Goal: Communication & Community: Ask a question

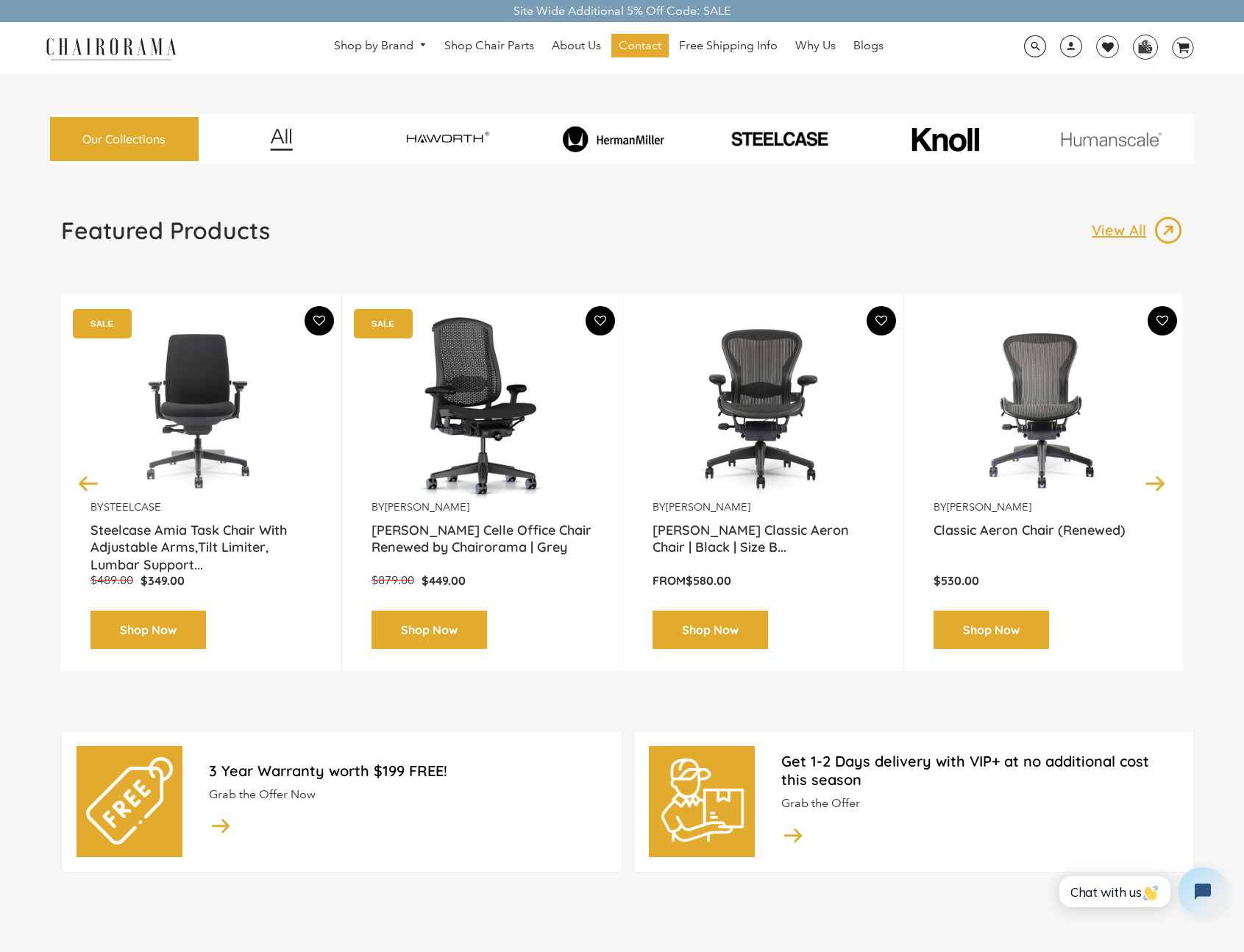
click at [1211, 907] on button "Open chat widget" at bounding box center [1203, 892] width 49 height 49
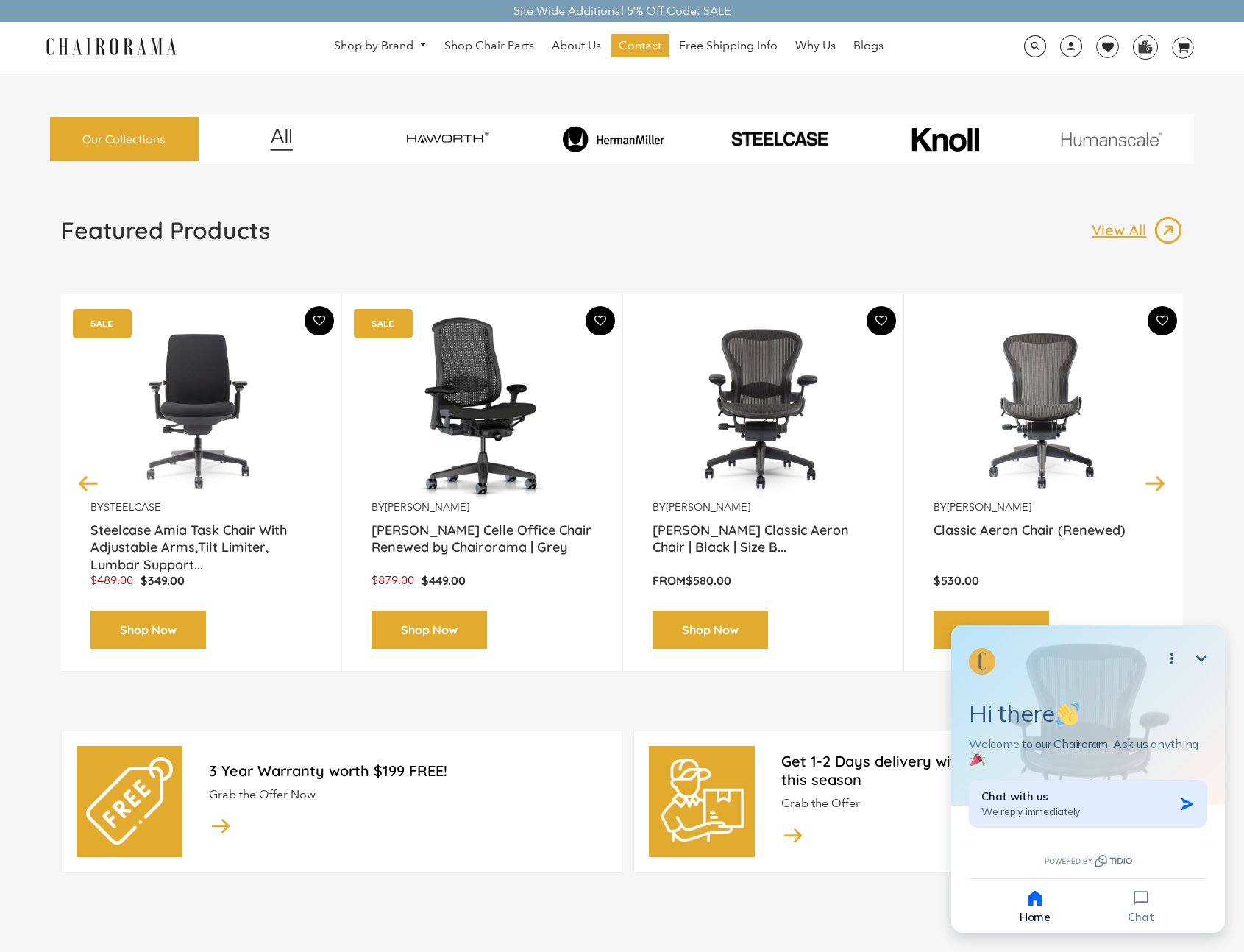
click at [1118, 825] on button "Chat with us We reply immediately" at bounding box center [1088, 804] width 239 height 48
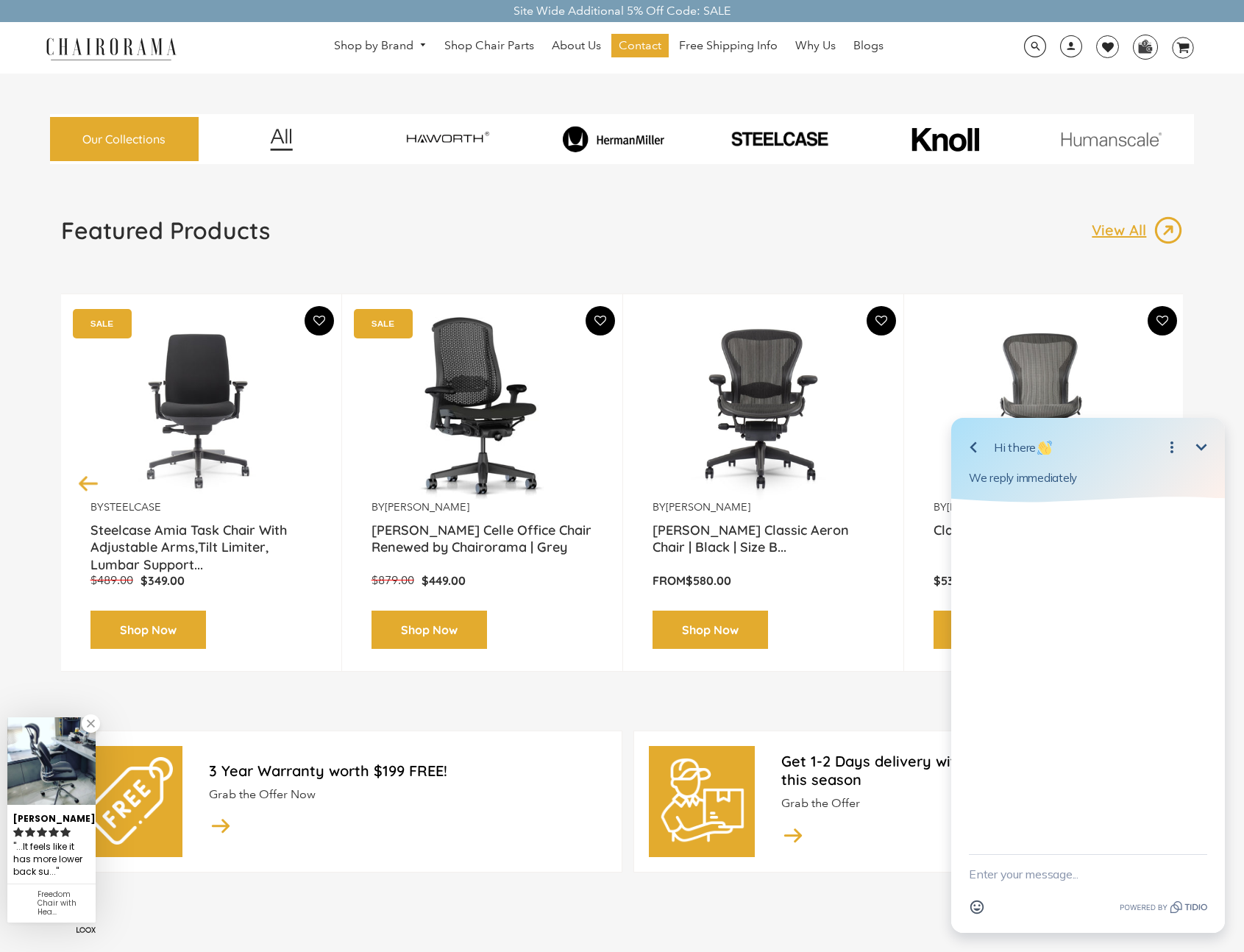
click at [1067, 880] on textarea "New message" at bounding box center [1088, 874] width 239 height 38
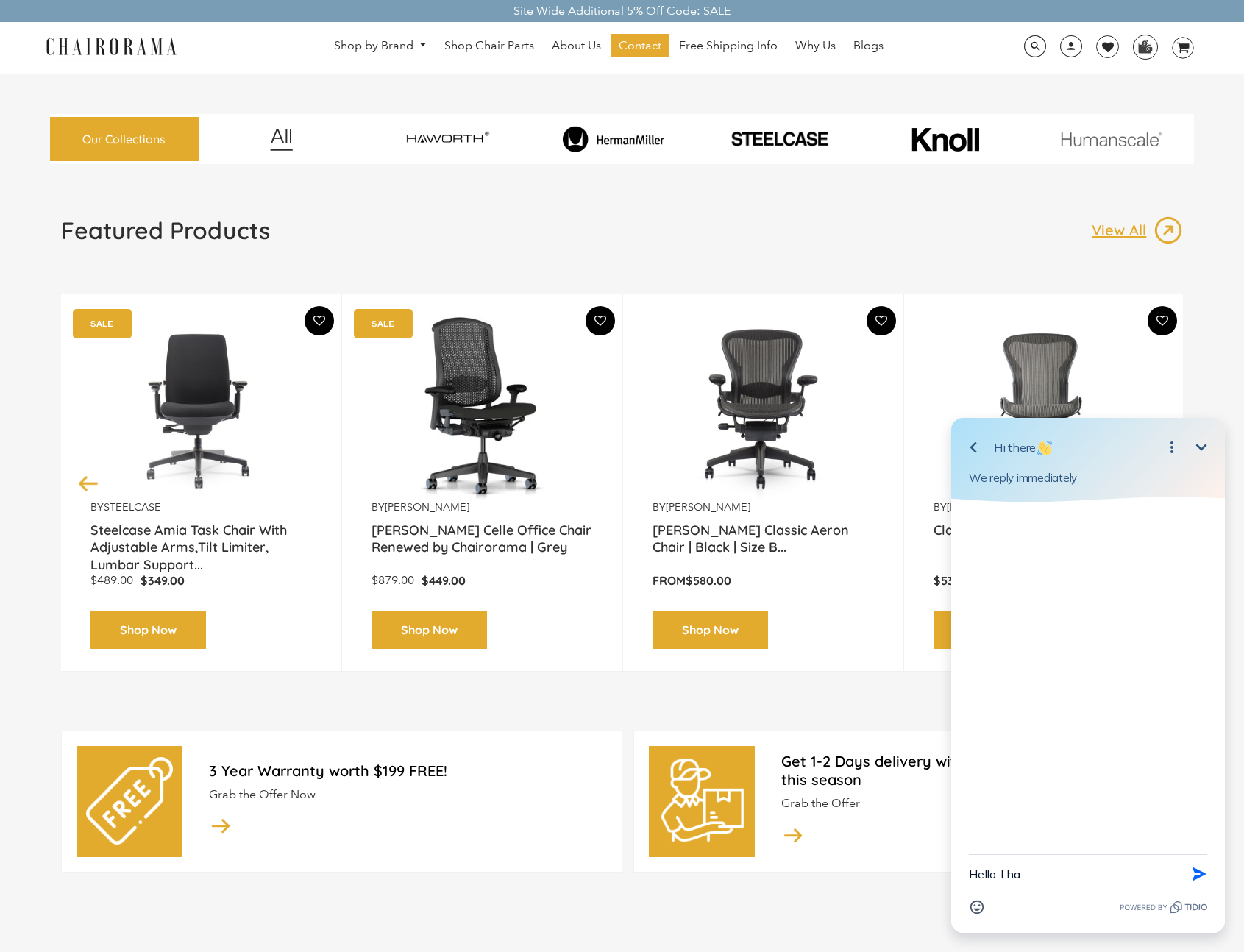
type textarea "Hello. I ha"
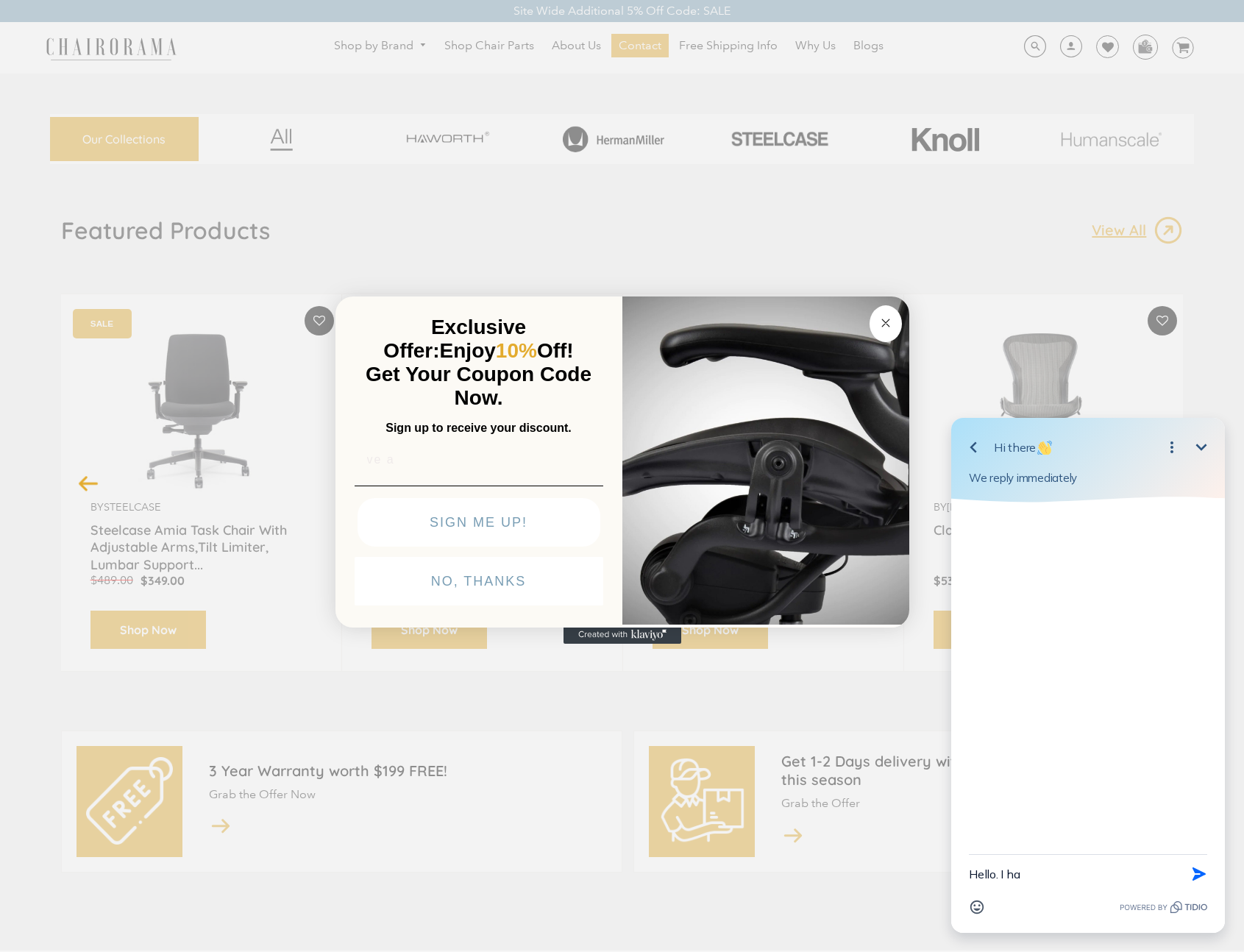
type input "ve a"
click at [882, 319] on circle "Close dialog" at bounding box center [885, 324] width 17 height 17
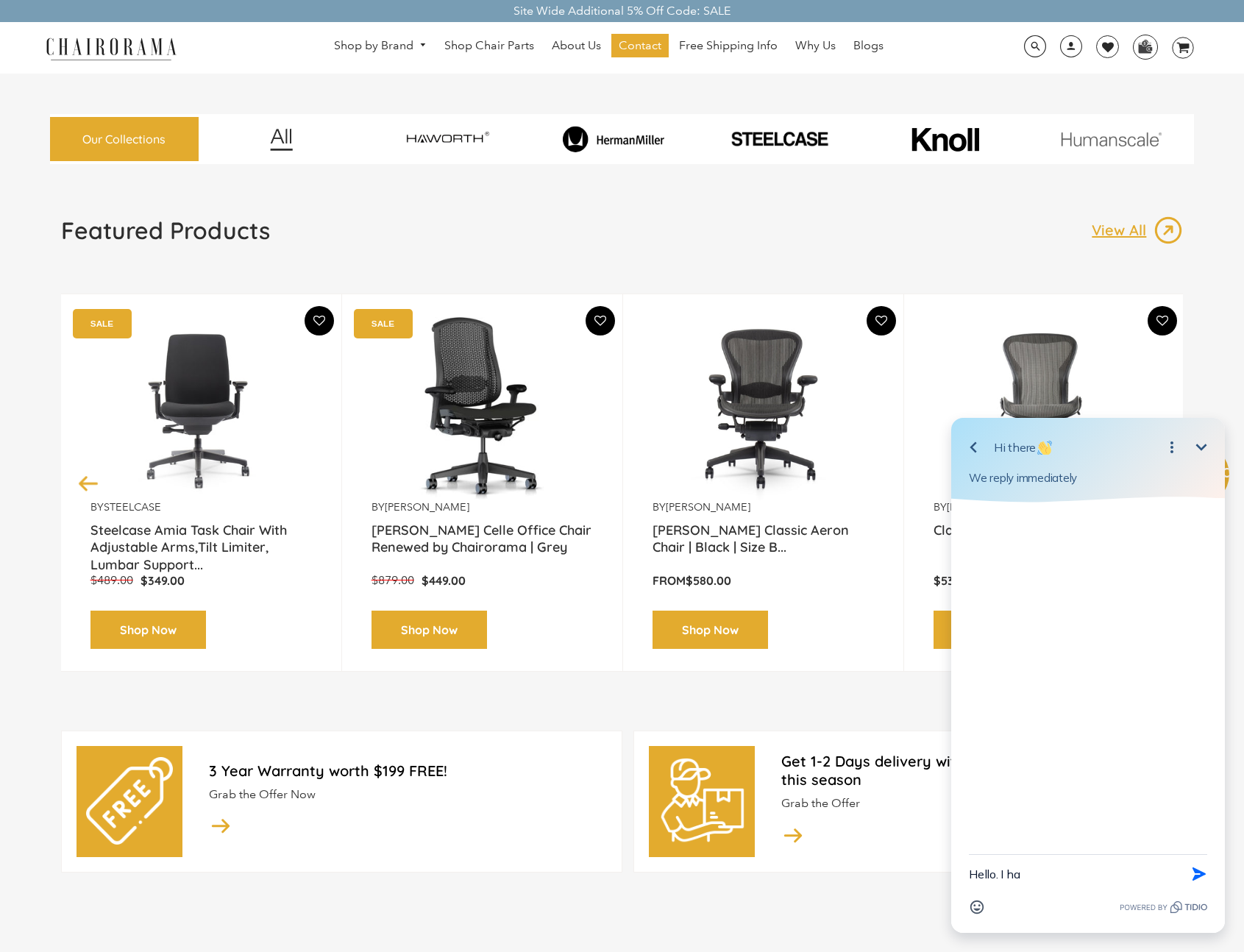
click at [1073, 885] on textarea "Hello. I ha" at bounding box center [1070, 874] width 201 height 38
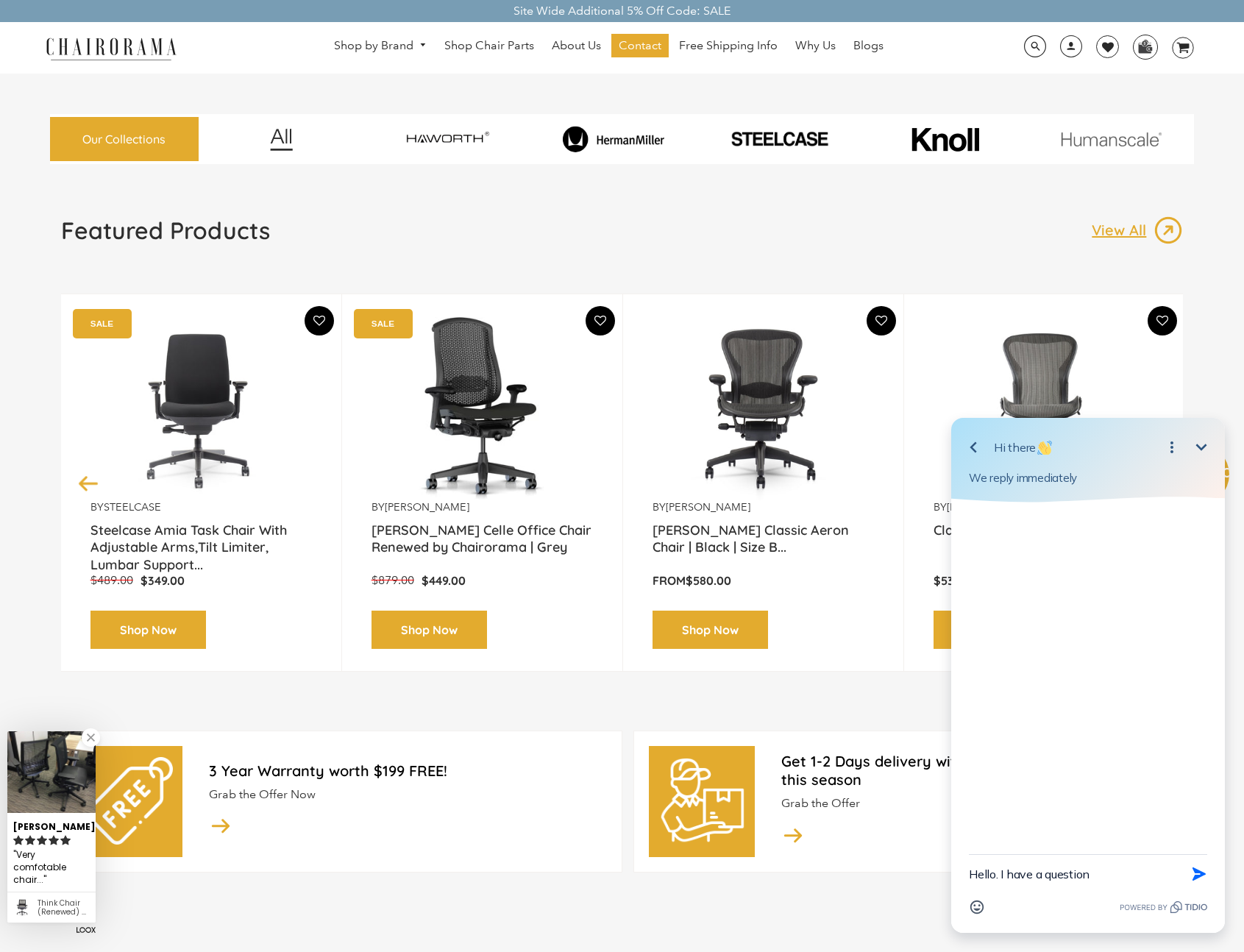
type textarea "Hello. I have a question"
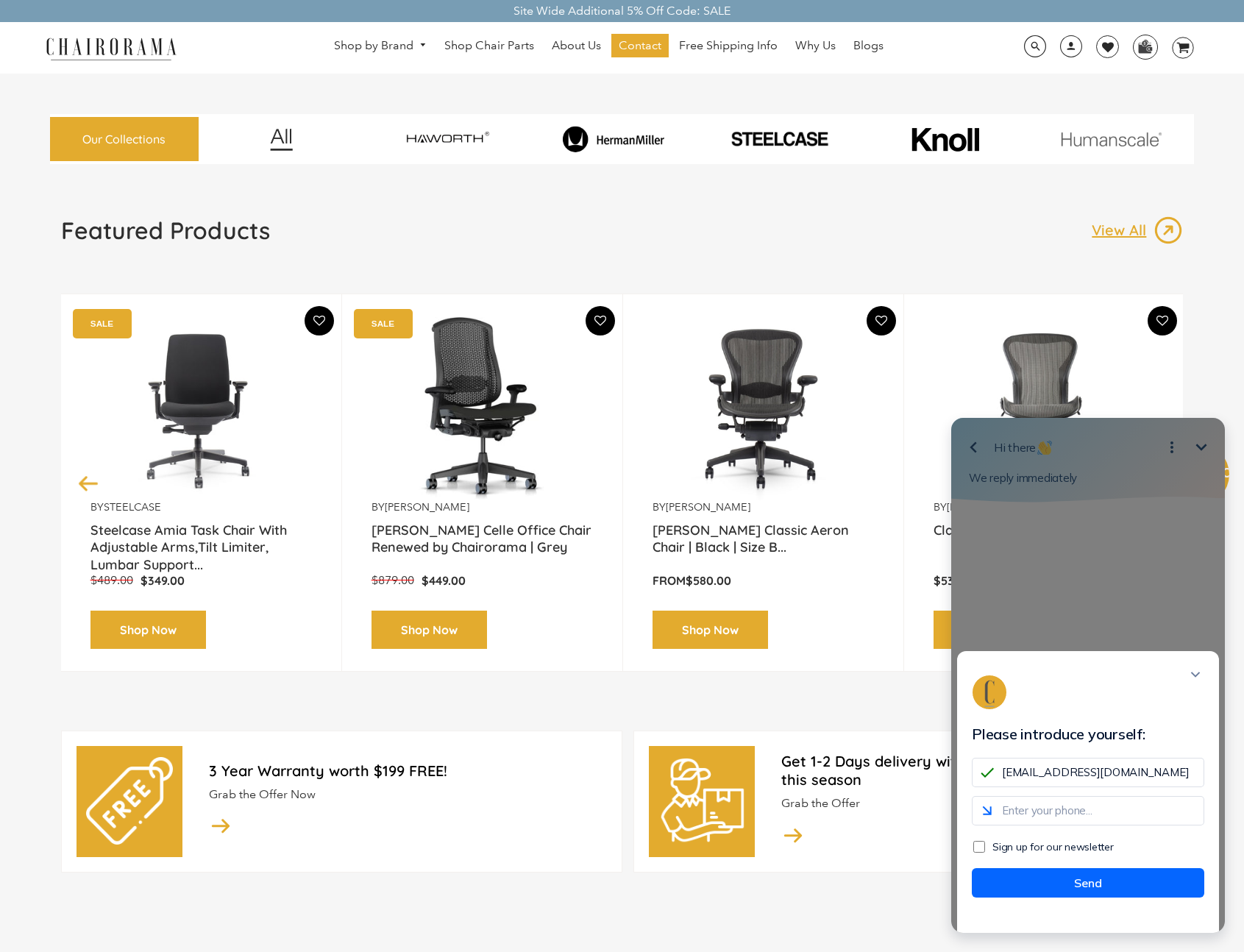
type input "[EMAIL_ADDRESS][DOMAIN_NAME]"
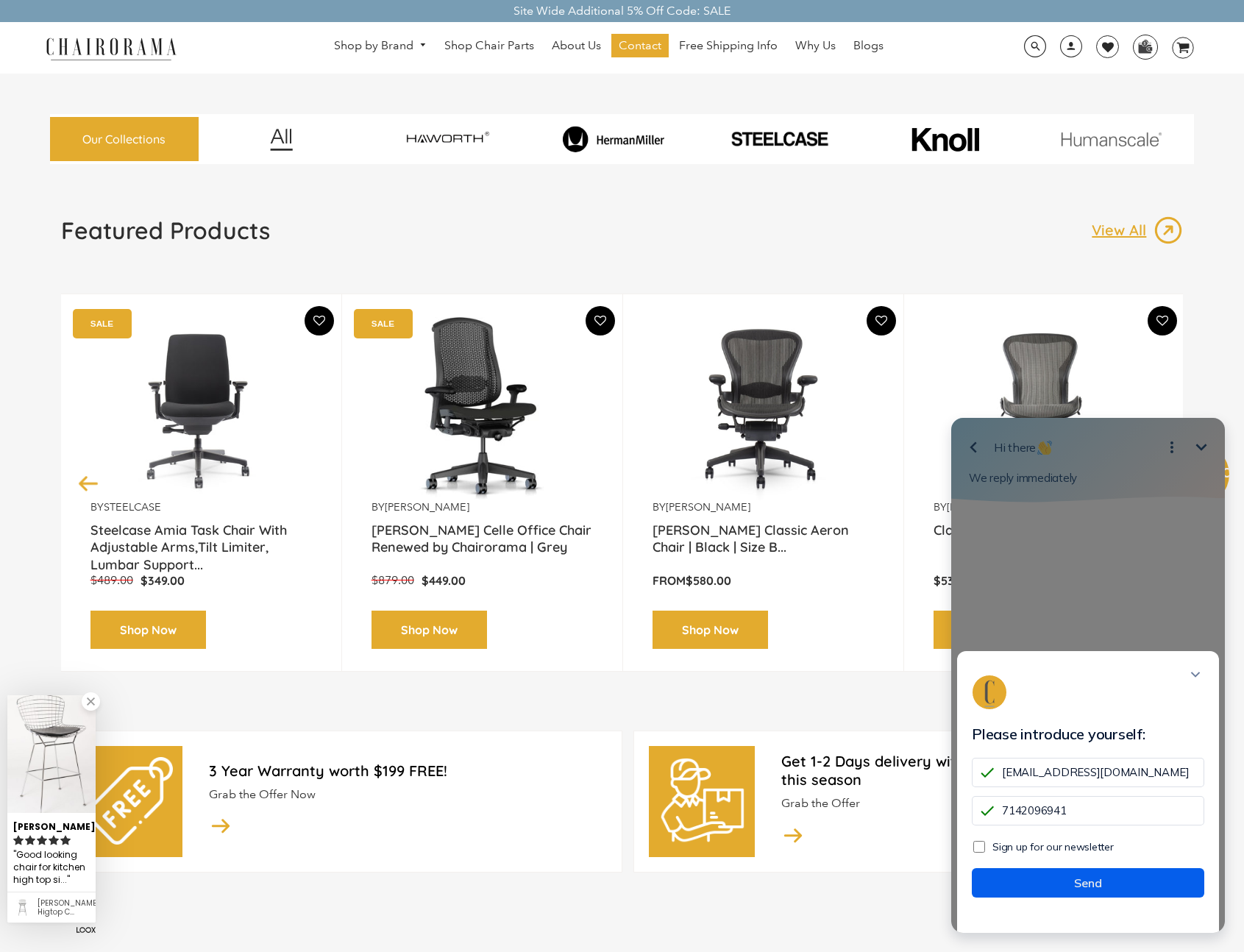
type input "7142096941"
click at [1088, 895] on button "Send" at bounding box center [1088, 883] width 232 height 29
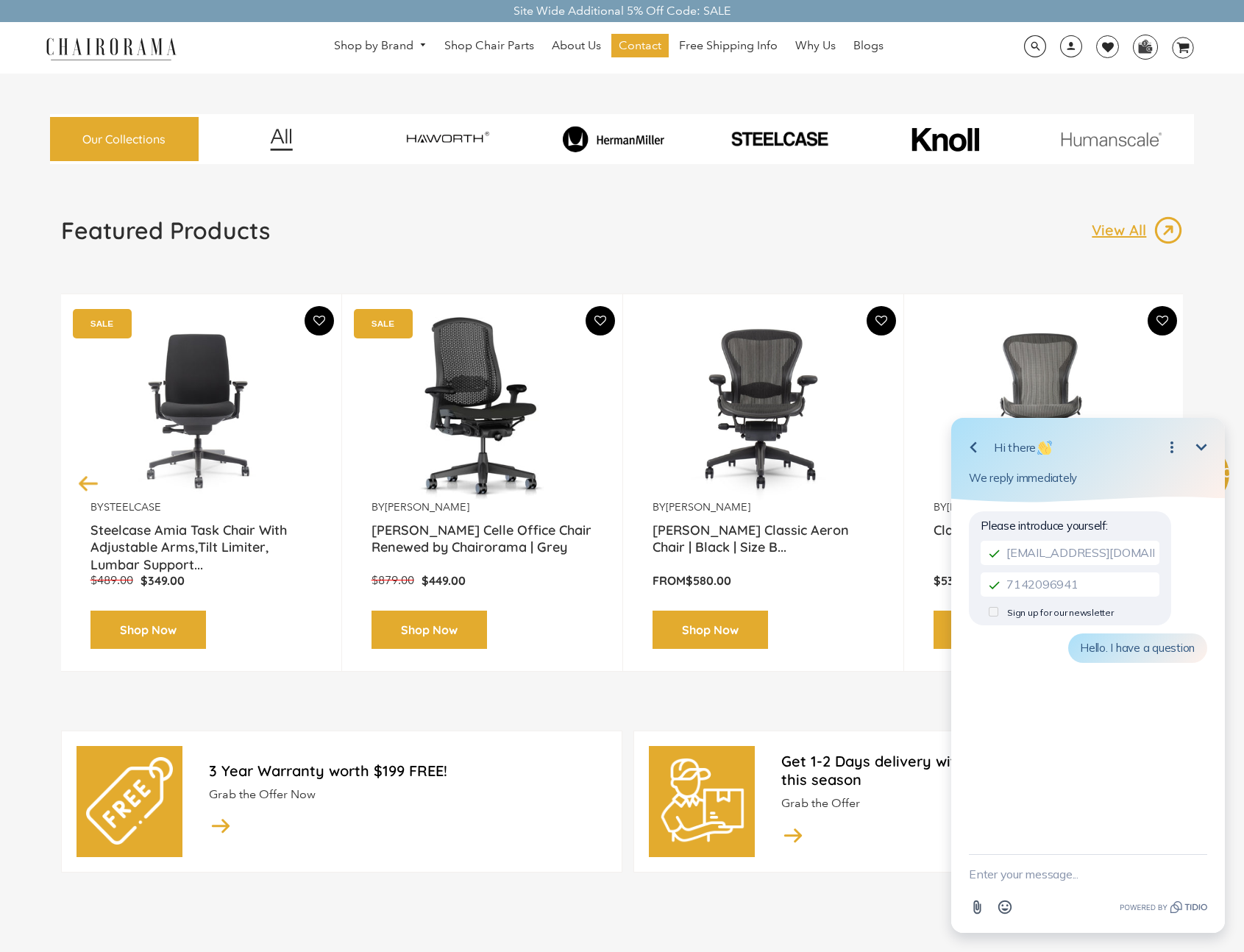
click at [1080, 875] on textarea "New message" at bounding box center [1088, 874] width 239 height 38
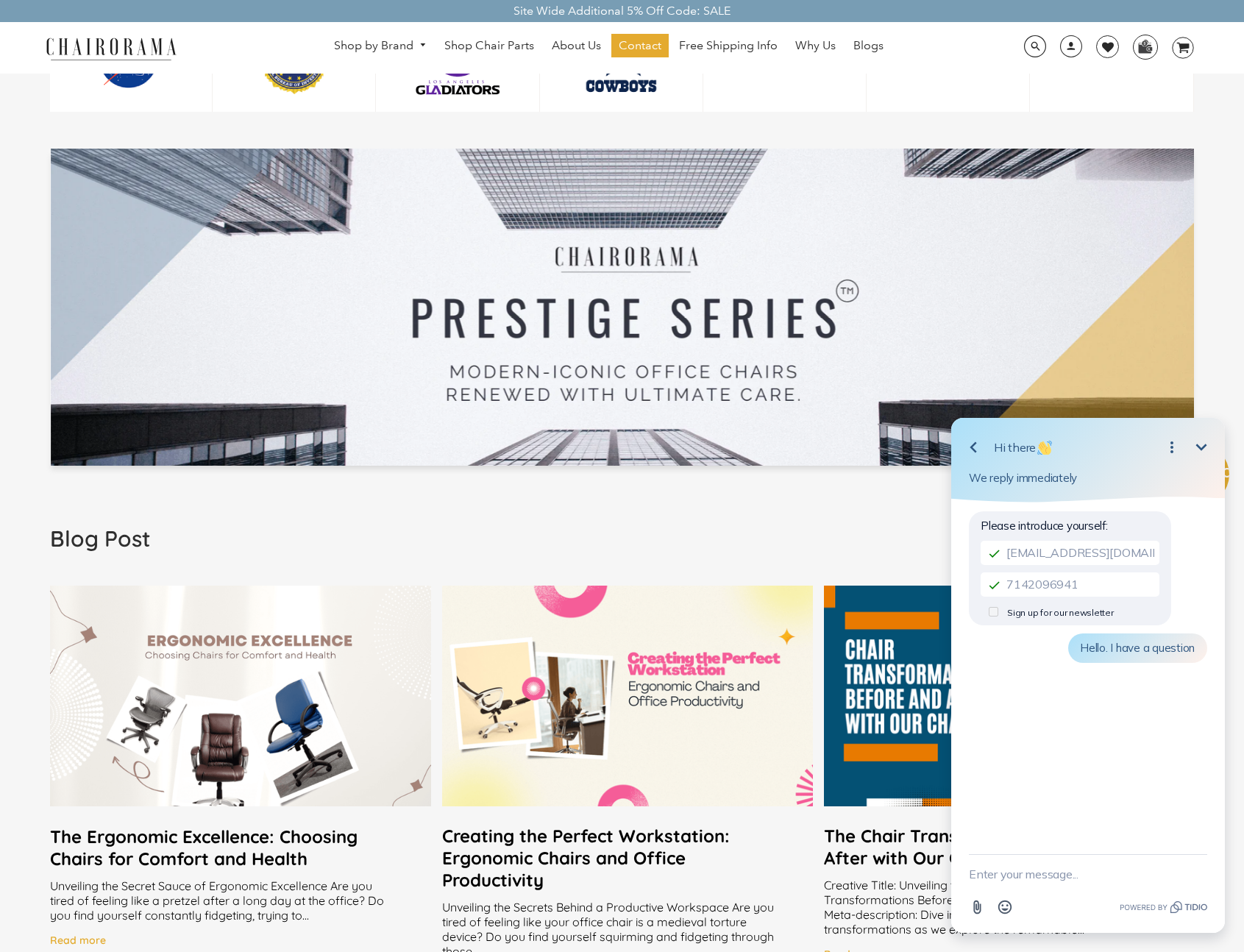
scroll to position [800, 0]
